Goal: Find specific page/section: Find specific page/section

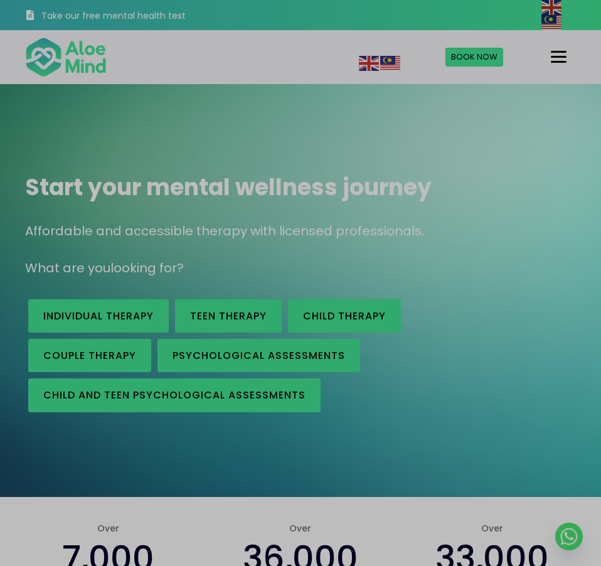
click at [556, 57] on div "Menu" at bounding box center [559, 57] width 16 height 2
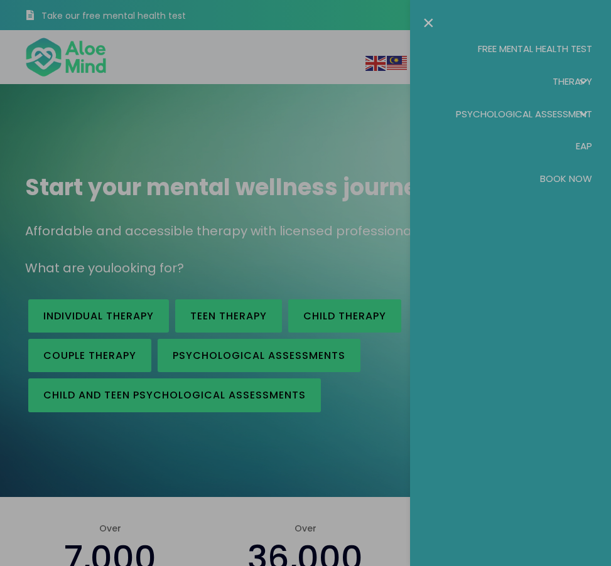
click at [583, 82] on span "Therapy: submenu" at bounding box center [583, 81] width 18 height 18
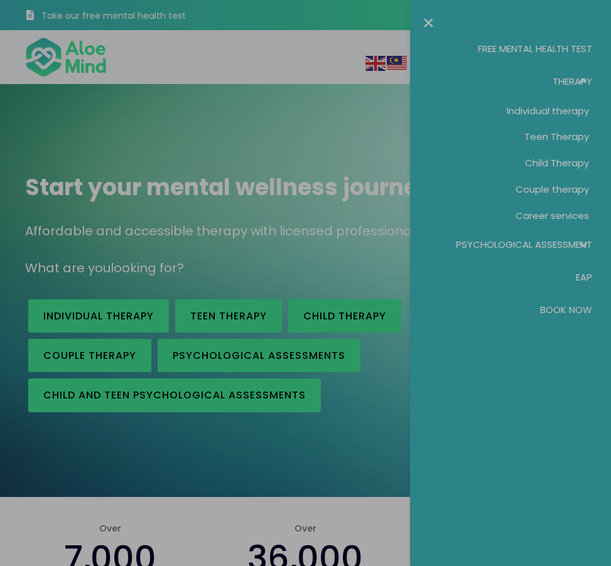
click at [249, 507] on div at bounding box center [305, 283] width 611 height 566
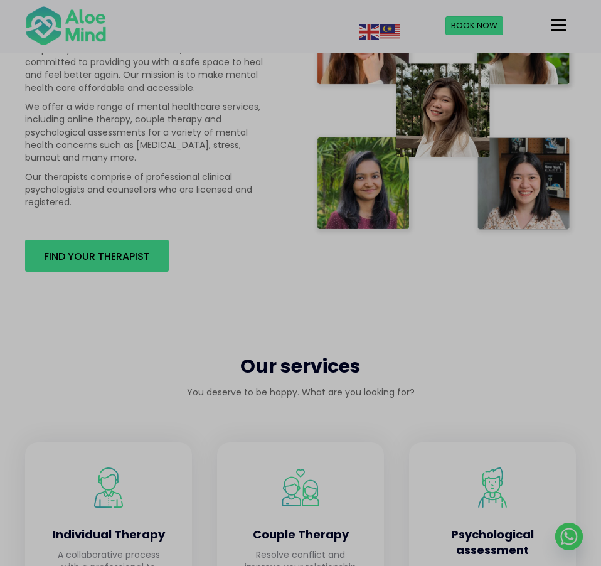
scroll to position [816, 0]
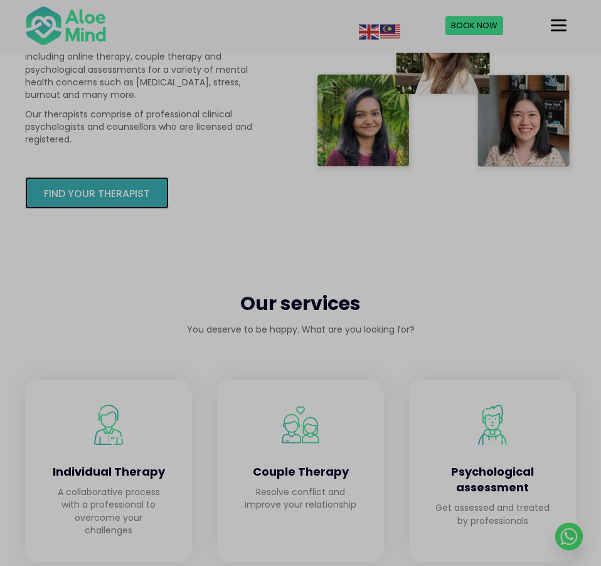
click at [118, 191] on span "Find your therapist" at bounding box center [97, 193] width 106 height 14
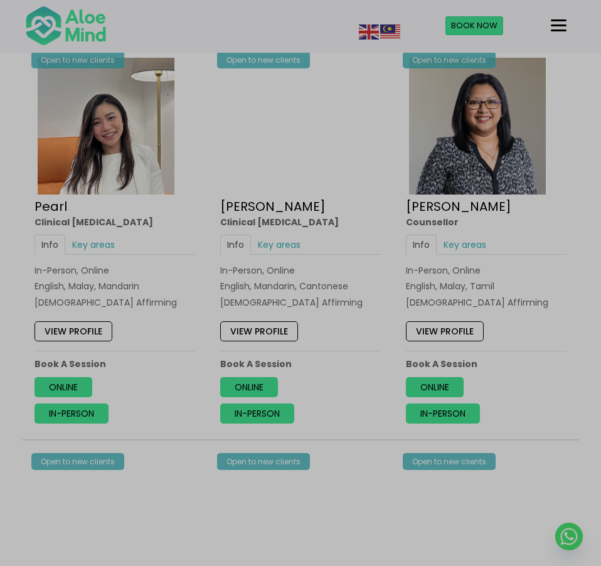
scroll to position [3202, 0]
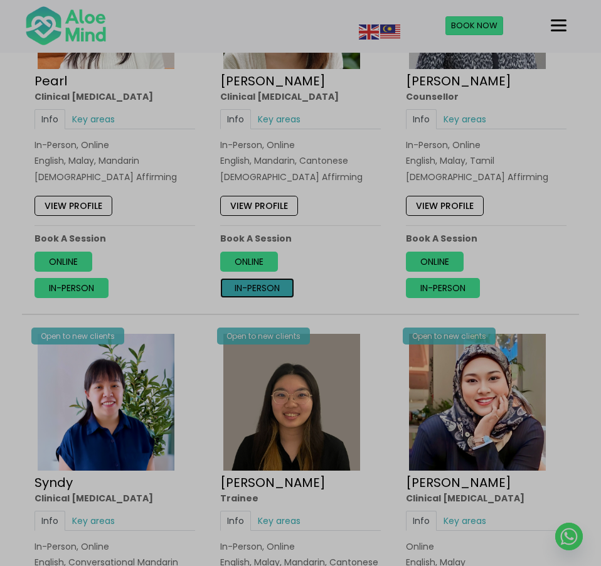
click at [255, 287] on link "In-person" at bounding box center [257, 288] width 74 height 20
click at [255, 206] on link "View profile" at bounding box center [259, 206] width 78 height 20
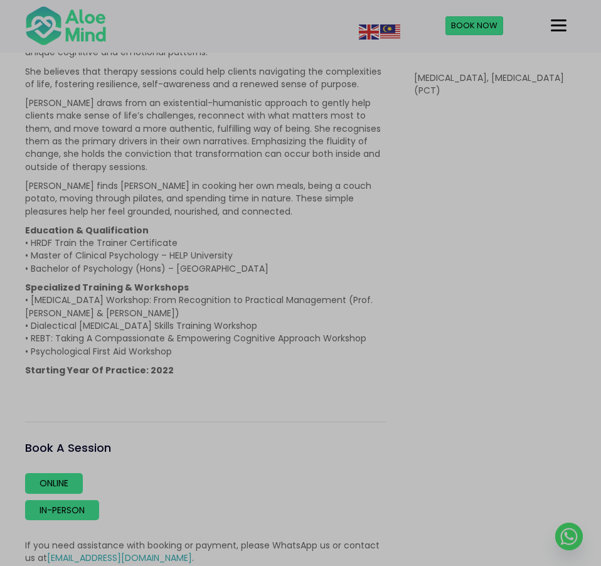
scroll to position [816, 0]
